Goal: Transaction & Acquisition: Download file/media

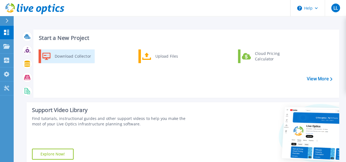
click at [67, 56] on div "Download Collector" at bounding box center [72, 56] width 41 height 11
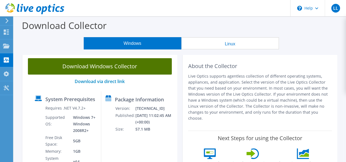
click at [93, 70] on link "Download Windows Collector" at bounding box center [100, 66] width 144 height 16
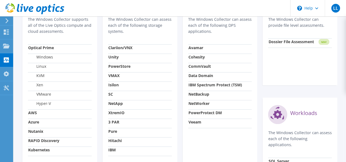
scroll to position [218, 0]
